Goal: Task Accomplishment & Management: Use online tool/utility

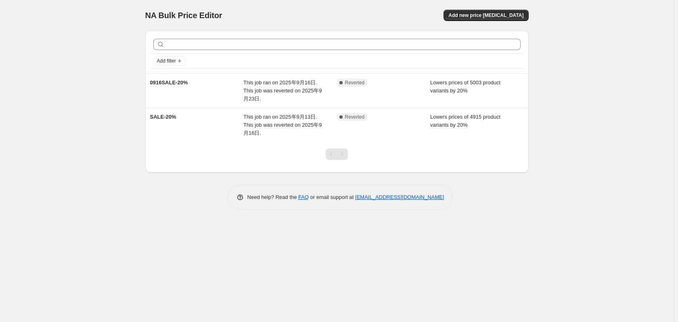
click at [253, 95] on div "This job ran on 2025年9月16日. This job was reverted on 2025年9月23日." at bounding box center [290, 91] width 94 height 24
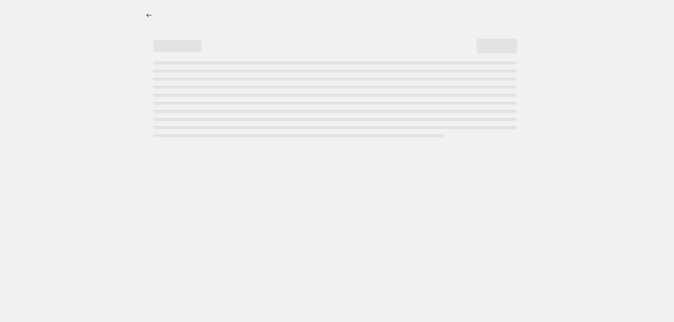
select select "percentage"
select select "vendor"
select select "not_equal"
select select "product_status"
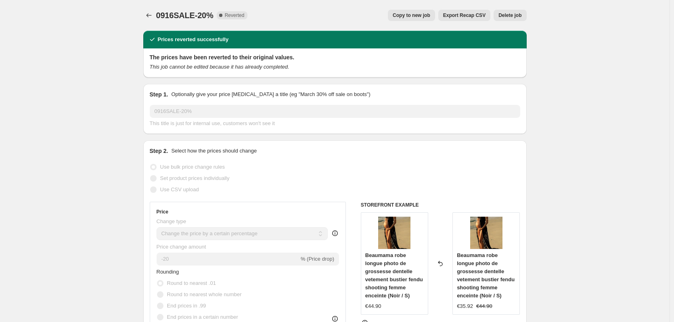
click at [423, 15] on span "Copy to new job" at bounding box center [412, 15] width 38 height 6
select select "percentage"
select select "vendor"
select select "not_equal"
select select "product_status"
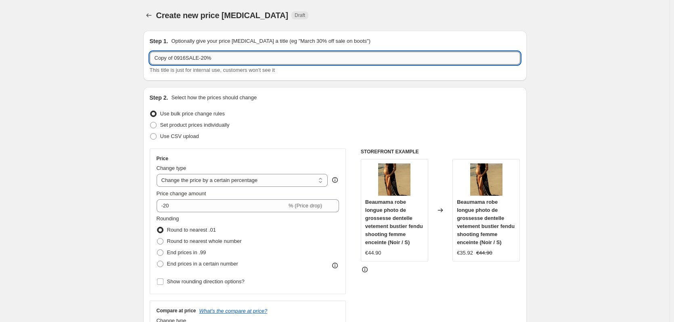
drag, startPoint x: 189, startPoint y: 57, endPoint x: 180, endPoint y: 57, distance: 8.9
click at [180, 57] on input "Copy of 0916SALE-20%" at bounding box center [335, 58] width 370 height 13
click at [209, 56] on input "Copy of 0916SALE-20%" at bounding box center [335, 58] width 370 height 13
click at [187, 59] on input "Copy of 0916SALE-20%" at bounding box center [335, 58] width 370 height 13
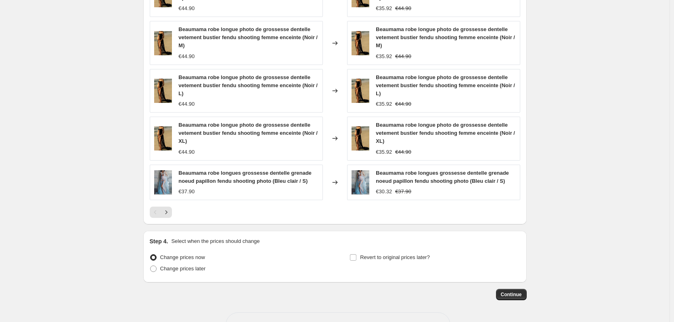
scroll to position [639, 0]
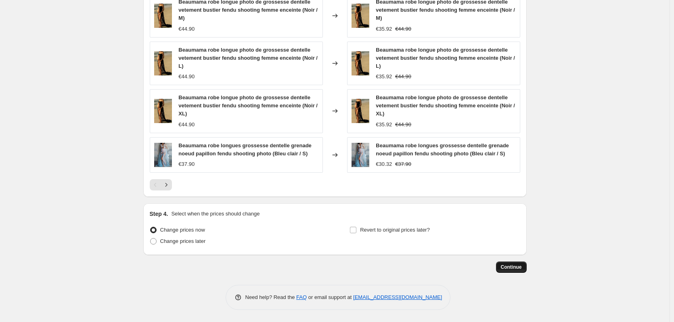
type input "0923SALE-20%"
click at [514, 267] on span "Continue" at bounding box center [511, 267] width 21 height 6
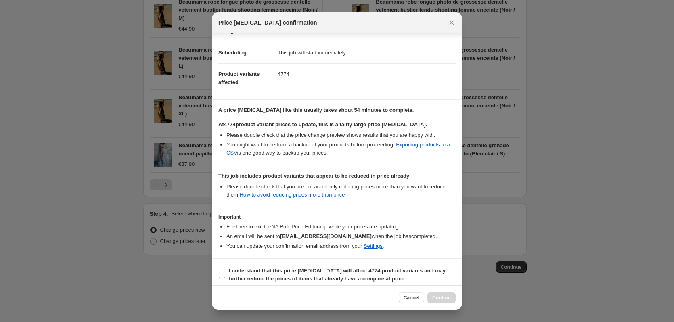
scroll to position [62, 0]
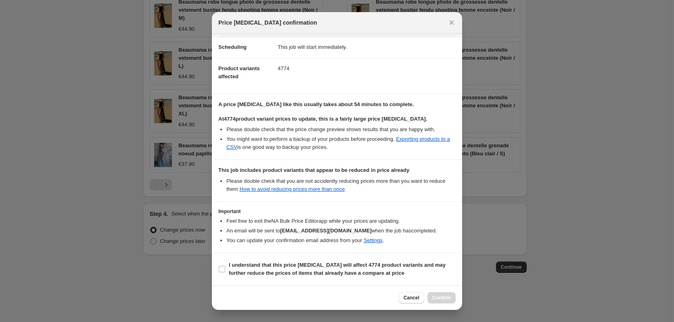
click at [218, 266] on section "I understand that this price [MEDICAL_DATA] will affect 4774 product variants a…" at bounding box center [337, 269] width 250 height 32
click at [223, 268] on input "I understand that this price [MEDICAL_DATA] will affect 4774 product variants a…" at bounding box center [222, 269] width 6 height 6
checkbox input "true"
click at [450, 300] on span "Confirm" at bounding box center [441, 298] width 19 height 6
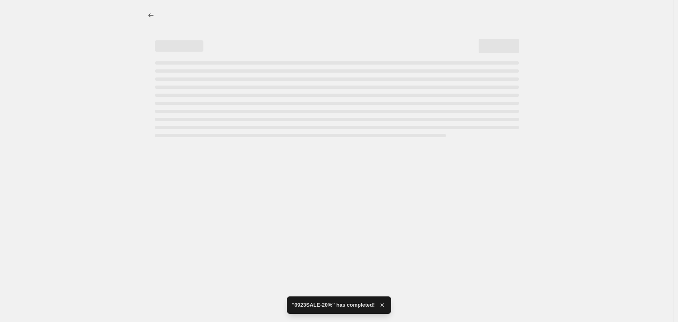
select select "percentage"
select select "vendor"
select select "not_equal"
select select "product_status"
